Goal: Information Seeking & Learning: Learn about a topic

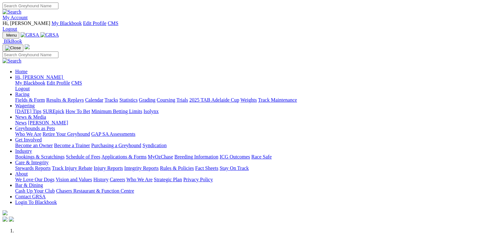
click at [29, 92] on link "Racing" at bounding box center [22, 94] width 14 height 5
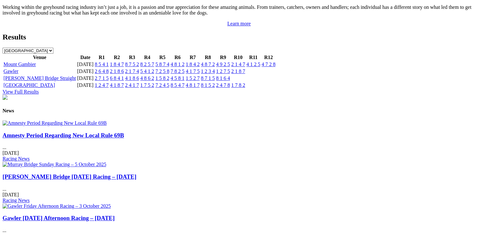
scroll to position [758, 0]
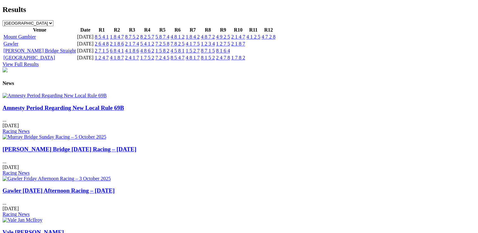
click at [78, 107] on link "Amnesty Period Regarding New Local Rule 69B" at bounding box center [63, 108] width 121 height 7
